Goal: Check status: Check status

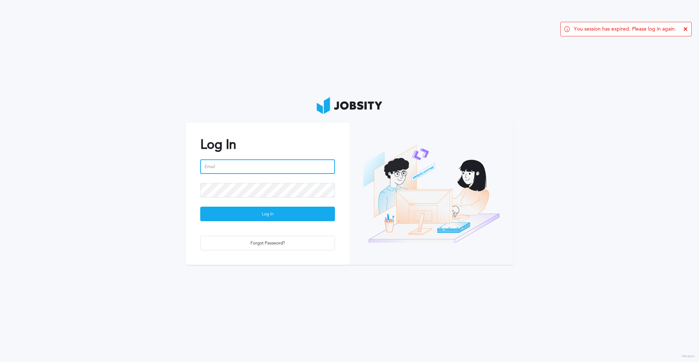
click at [246, 172] on input "email" at bounding box center [267, 166] width 135 height 15
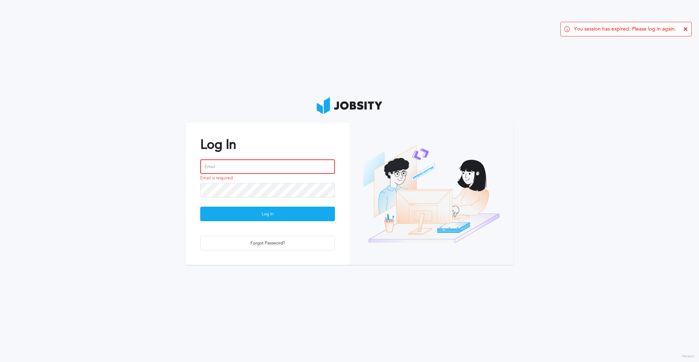
type input "[PERSON_NAME][EMAIL_ADDRESS][PERSON_NAME][DOMAIN_NAME]"
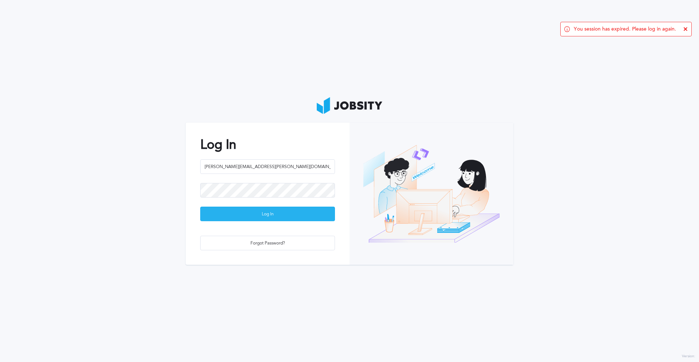
click at [280, 210] on div "Log In" at bounding box center [268, 214] width 134 height 15
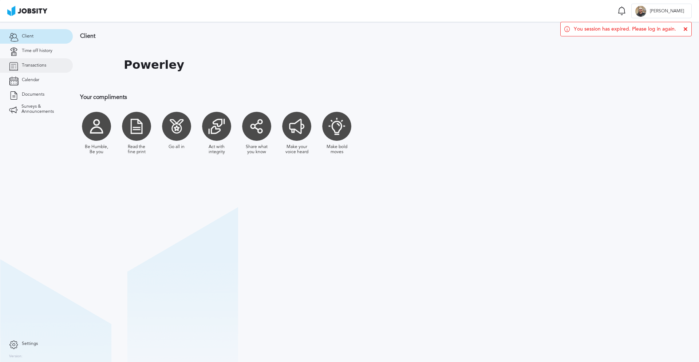
click at [39, 65] on span "Transactions" at bounding box center [34, 65] width 24 height 5
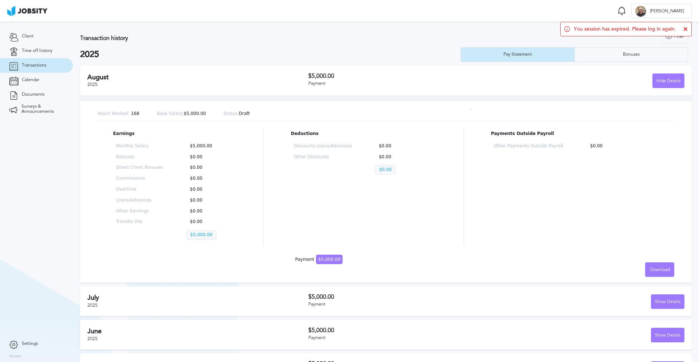
click at [311, 72] on div "[DATE] $5,000.00 Payment Hide Details" at bounding box center [386, 81] width 612 height 30
